Goal: Register for event/course

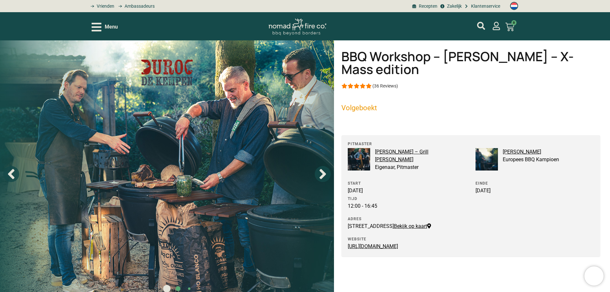
click at [102, 28] on div "Menu" at bounding box center [105, 26] width 26 height 11
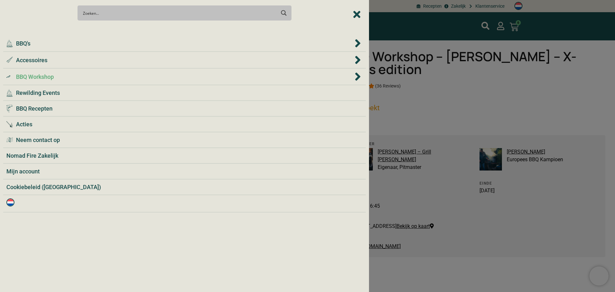
click at [34, 78] on span "BBQ Workshop" at bounding box center [35, 76] width 38 height 9
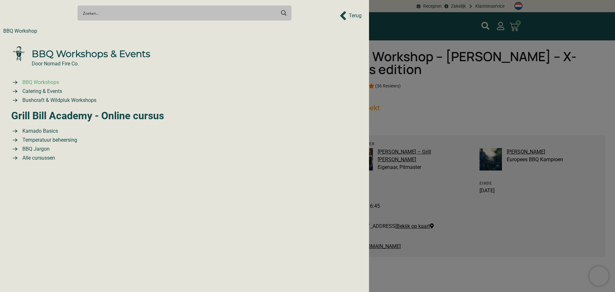
click at [37, 86] on span "BBQ Workshops" at bounding box center [40, 82] width 38 height 8
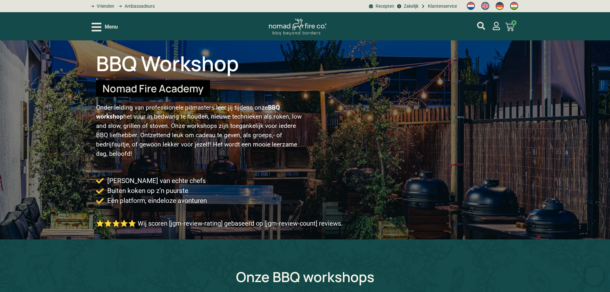
click at [99, 29] on icon "Open/Close Menu" at bounding box center [97, 26] width 10 height 11
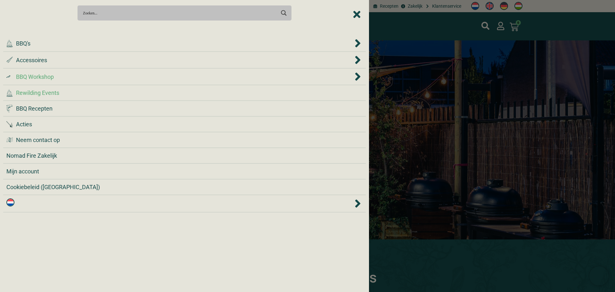
click at [27, 92] on span "Rewilding Events" at bounding box center [37, 92] width 43 height 9
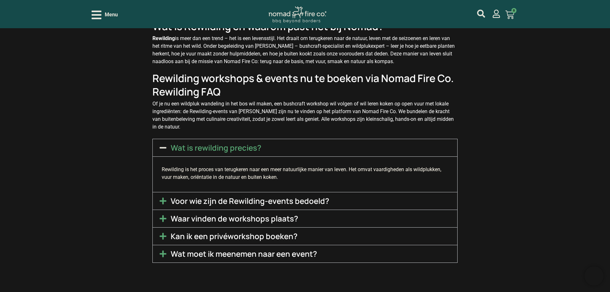
scroll to position [1729, 0]
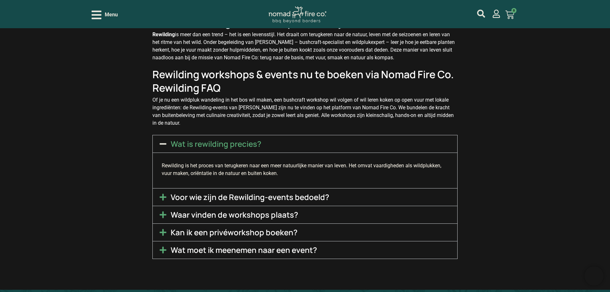
click at [226, 211] on link "Waar vinden de workshops plaats?" at bounding box center [234, 214] width 127 height 11
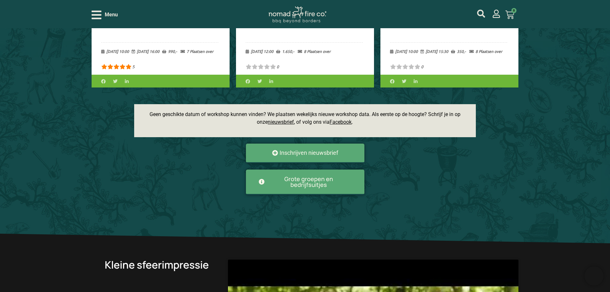
scroll to position [480, 0]
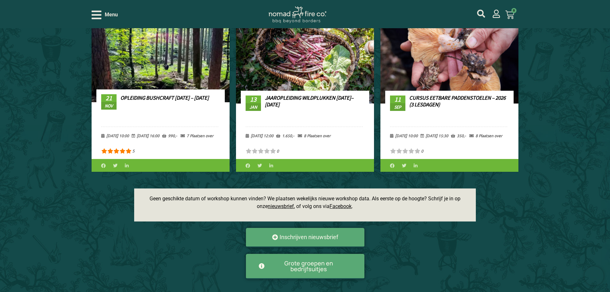
click at [170, 108] on h3 "Opleiding Bushcraft 2025 – 2026" at bounding box center [164, 105] width 88 height 22
click at [169, 97] on link "Opleiding Bushcraft 2025 – 2026" at bounding box center [164, 97] width 88 height 7
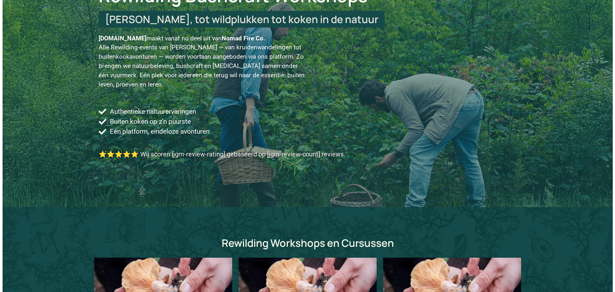
scroll to position [0, 0]
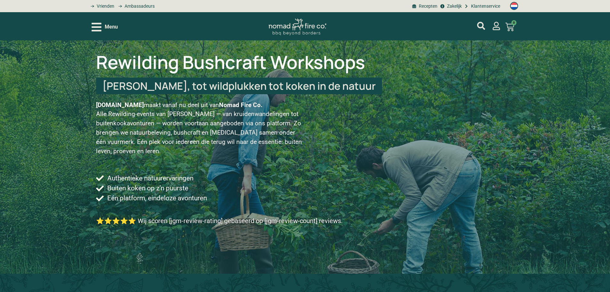
click at [96, 28] on icon "Open/Close Menu" at bounding box center [97, 26] width 10 height 11
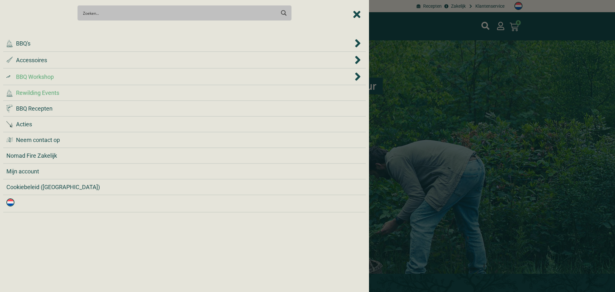
click at [29, 75] on span "BBQ Workshop" at bounding box center [35, 76] width 38 height 9
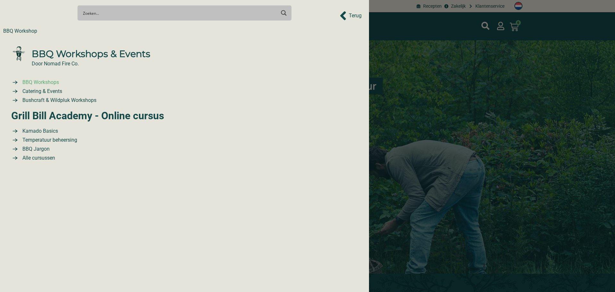
click at [37, 86] on span "BBQ Workshops" at bounding box center [40, 82] width 38 height 8
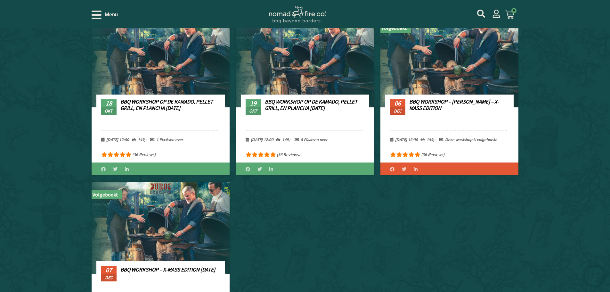
scroll to position [288, 0]
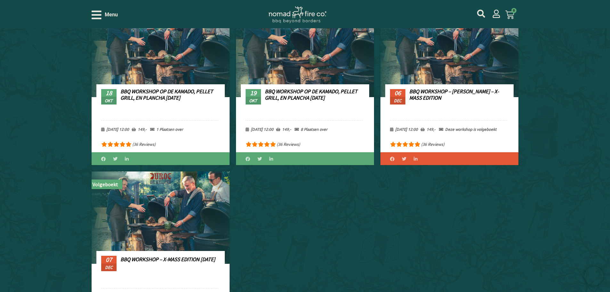
click at [298, 93] on link "BBQ Workshop op de Kamado, Pellet Grill, en Plancha [DATE]" at bounding box center [311, 94] width 93 height 13
